Goal: Information Seeking & Learning: Learn about a topic

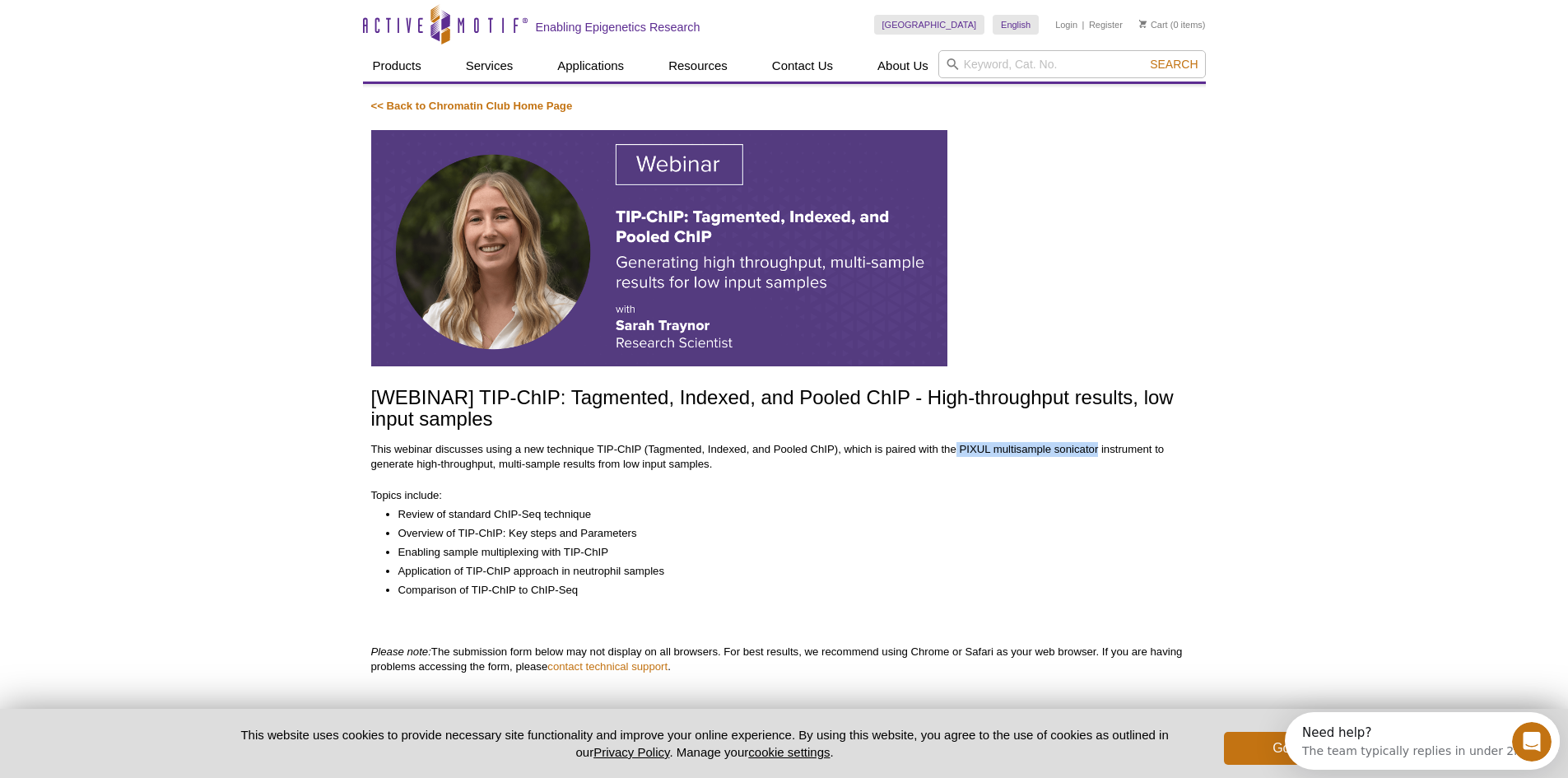
drag, startPoint x: 958, startPoint y: 448, endPoint x: 1099, endPoint y: 446, distance: 141.0
click at [1099, 446] on p "This webinar discusses using a new technique TIP-ChIP (Tagmented, Indexed, and …" at bounding box center [784, 457] width 827 height 30
copy p "PIXUL multisample sonicator"
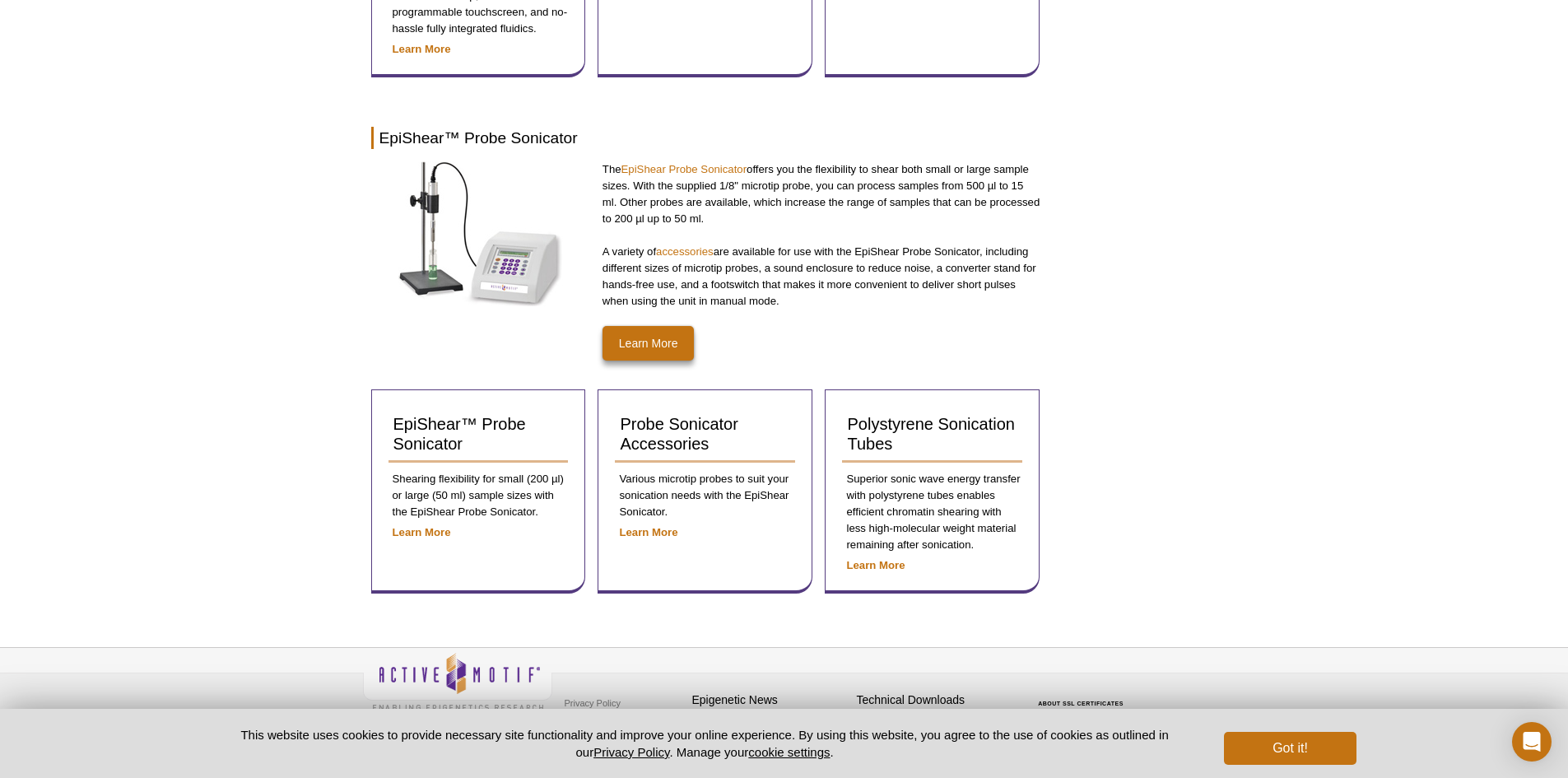
scroll to position [778, 0]
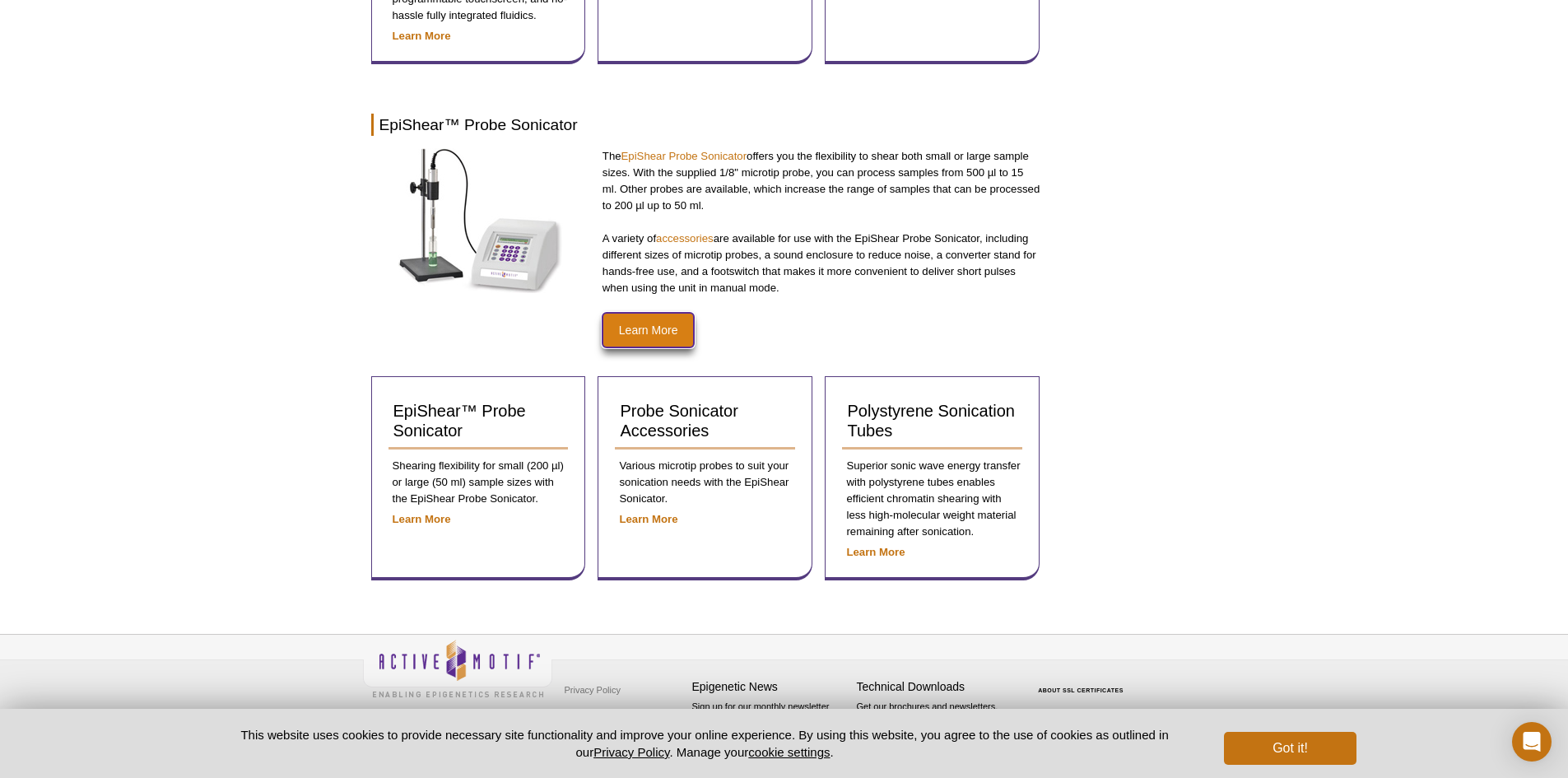
click at [646, 324] on link "Learn More" at bounding box center [649, 330] width 93 height 35
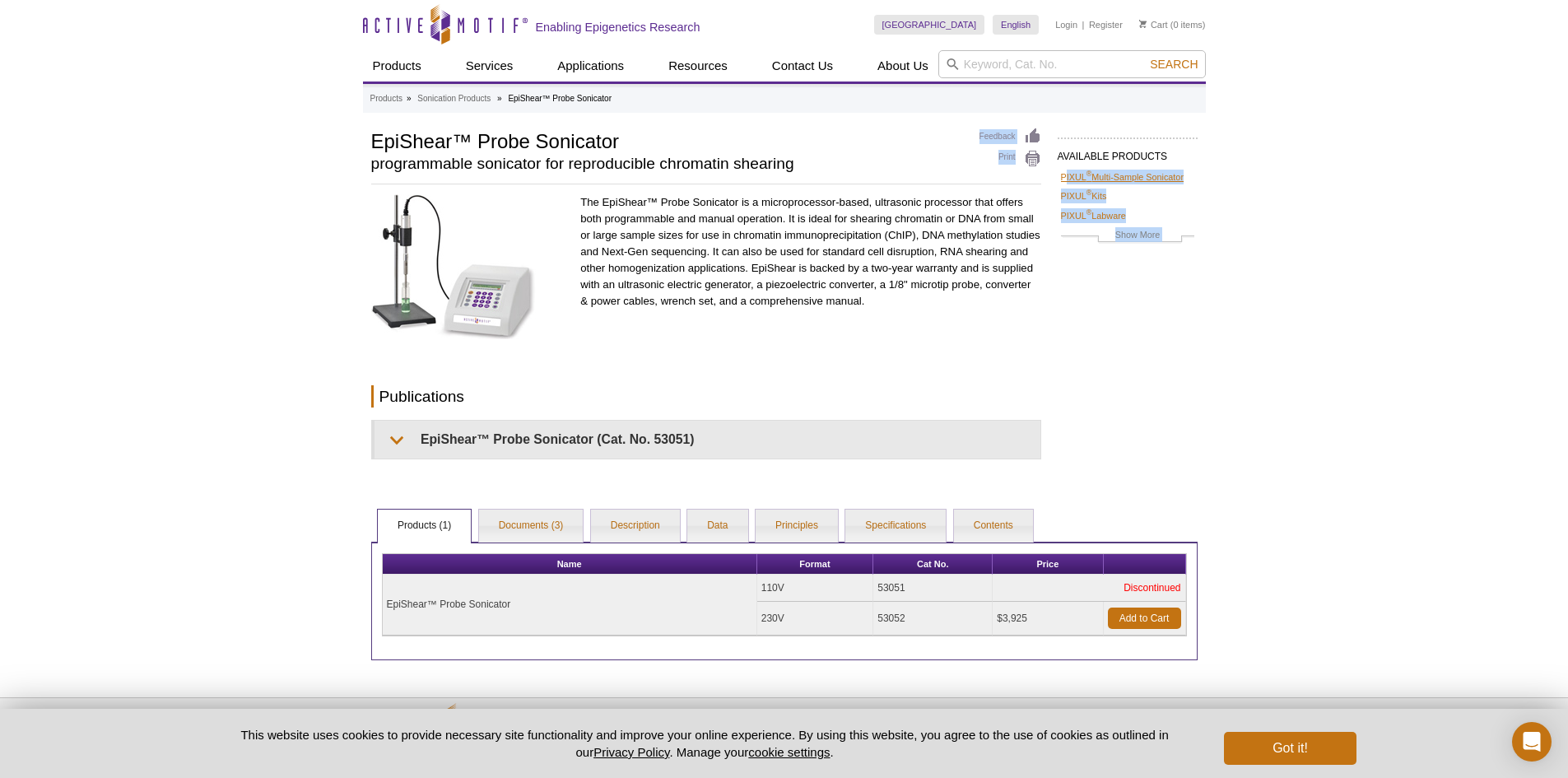
drag, startPoint x: 1243, startPoint y: 178, endPoint x: 1100, endPoint y: 184, distance: 143.1
click at [1076, 179] on div "Active Motif Logo Enabling Epigenetics Research 0 Search Skip to content Active…" at bounding box center [784, 421] width 1568 height 842
drag, startPoint x: 1258, startPoint y: 259, endPoint x: 1224, endPoint y: 178, distance: 87.8
click at [1253, 241] on div "Active Motif Logo Enabling Epigenetics Research 0 Search Skip to content Active…" at bounding box center [784, 421] width 1568 height 842
drag, startPoint x: 1217, startPoint y: 175, endPoint x: 1181, endPoint y: 190, distance: 39.0
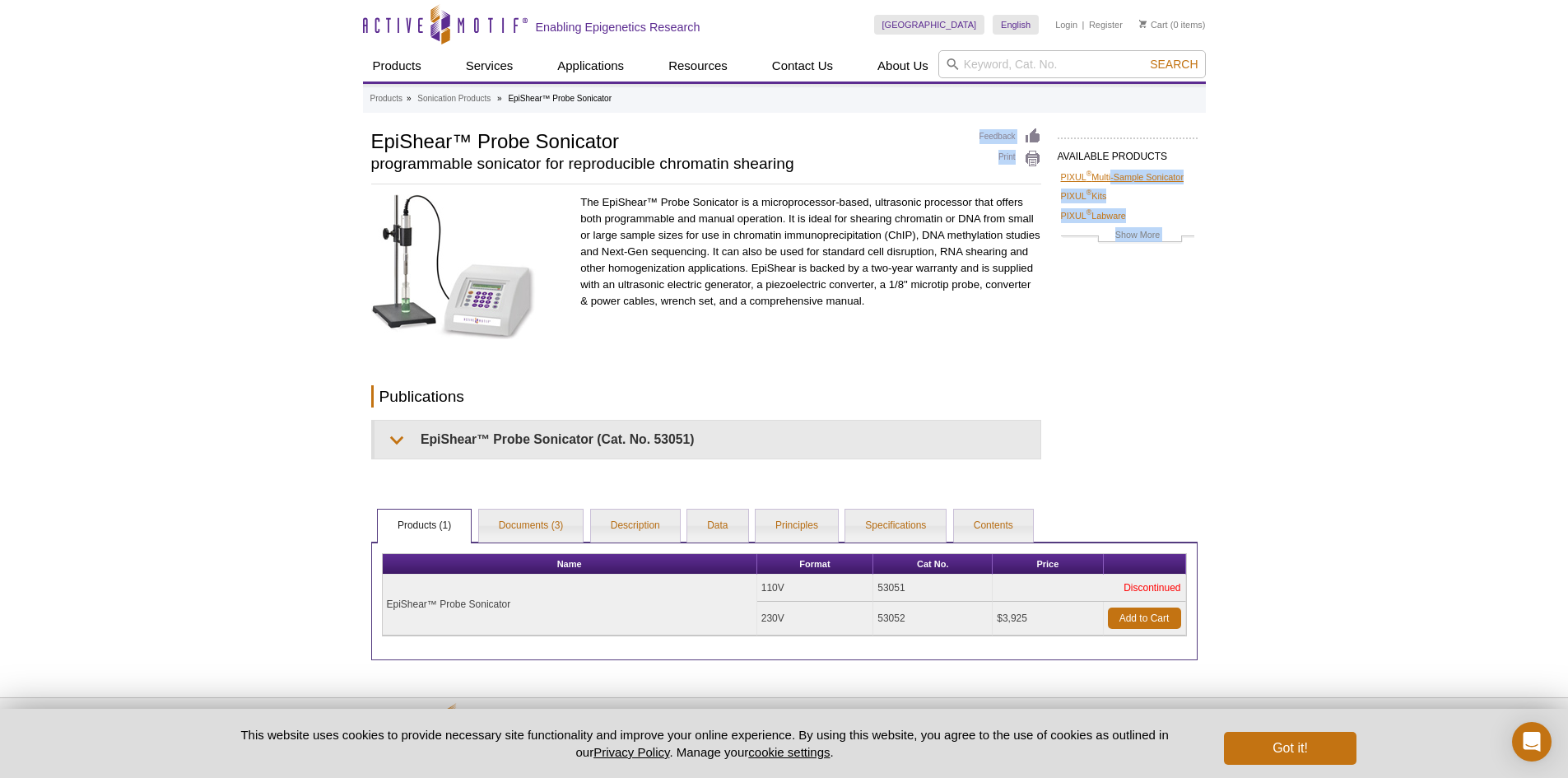
click at [1112, 171] on div "Active Motif Logo Enabling Epigenetics Research 0 Search Skip to content Active…" at bounding box center [784, 421] width 1568 height 842
drag, startPoint x: 1275, startPoint y: 227, endPoint x: 1237, endPoint y: 198, distance: 47.8
click at [1273, 225] on div "Active Motif Logo Enabling Epigenetics Research 0 Search Skip to content Active…" at bounding box center [784, 421] width 1568 height 842
drag, startPoint x: 1211, startPoint y: 165, endPoint x: 1147, endPoint y: 171, distance: 64.3
click at [1127, 171] on div "Active Motif Logo Enabling Epigenetics Research 0 Search Skip to content Active…" at bounding box center [784, 421] width 1568 height 842
